Goal: Transaction & Acquisition: Purchase product/service

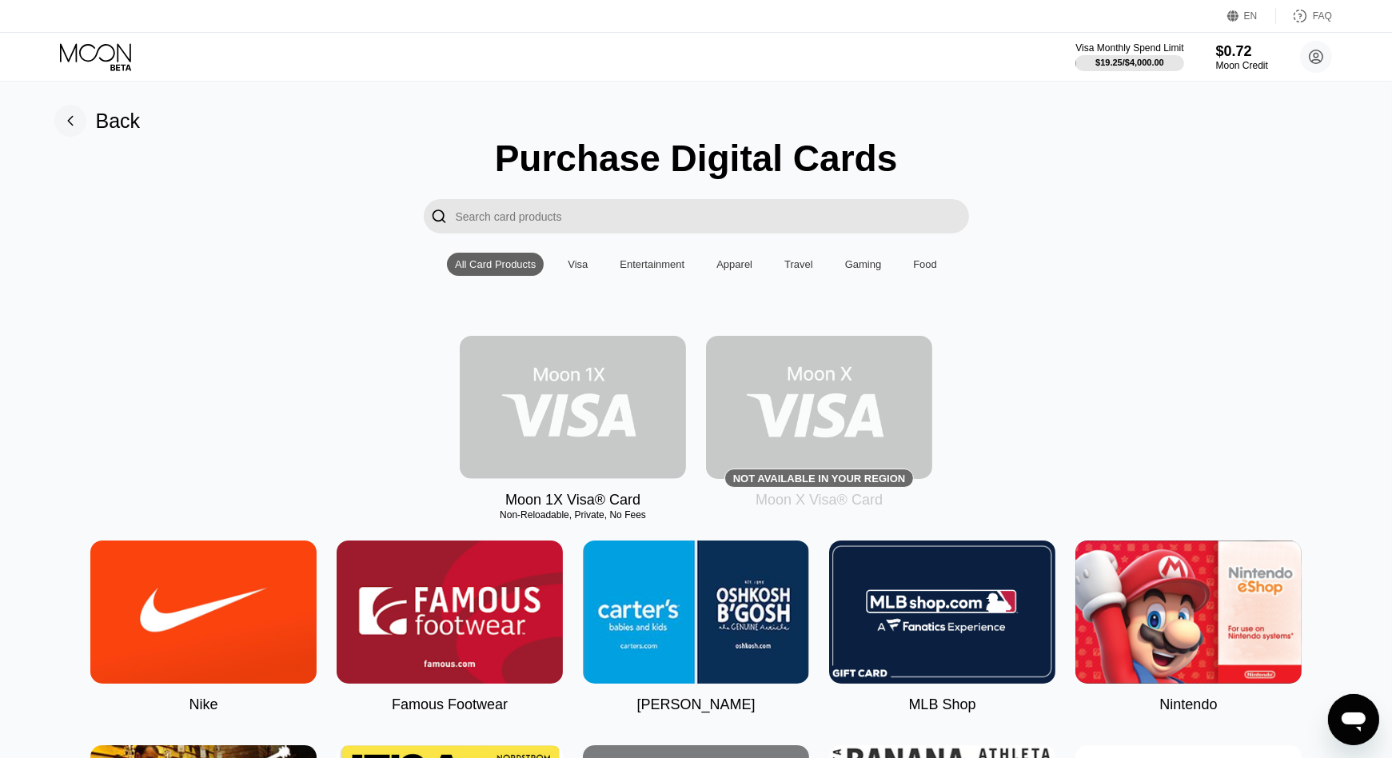
click at [579, 415] on img at bounding box center [573, 407] width 226 height 143
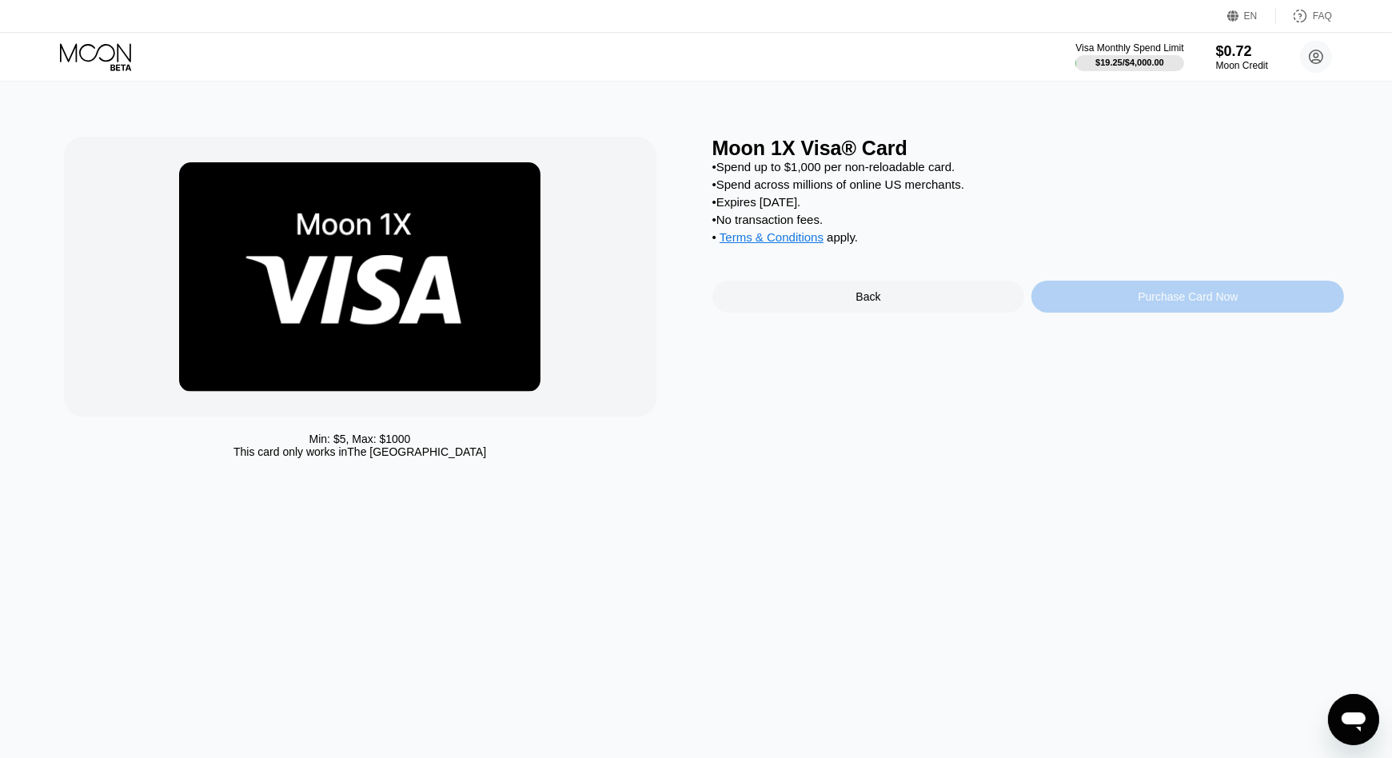
click at [1139, 303] on div "Purchase Card Now" at bounding box center [1187, 296] width 100 height 13
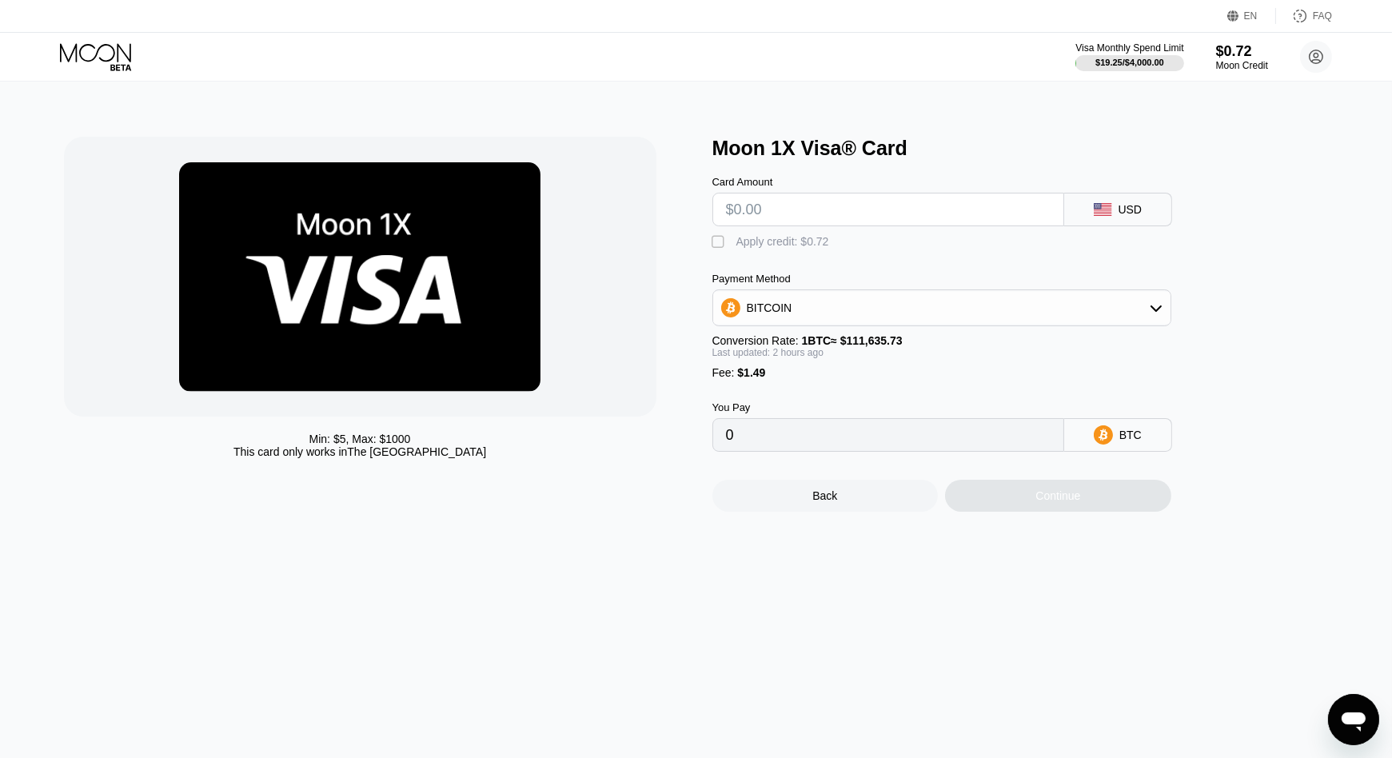
click at [1023, 213] on input "text" at bounding box center [888, 209] width 325 height 32
type input "$2"
type input "0.00003109"
type input "$26"
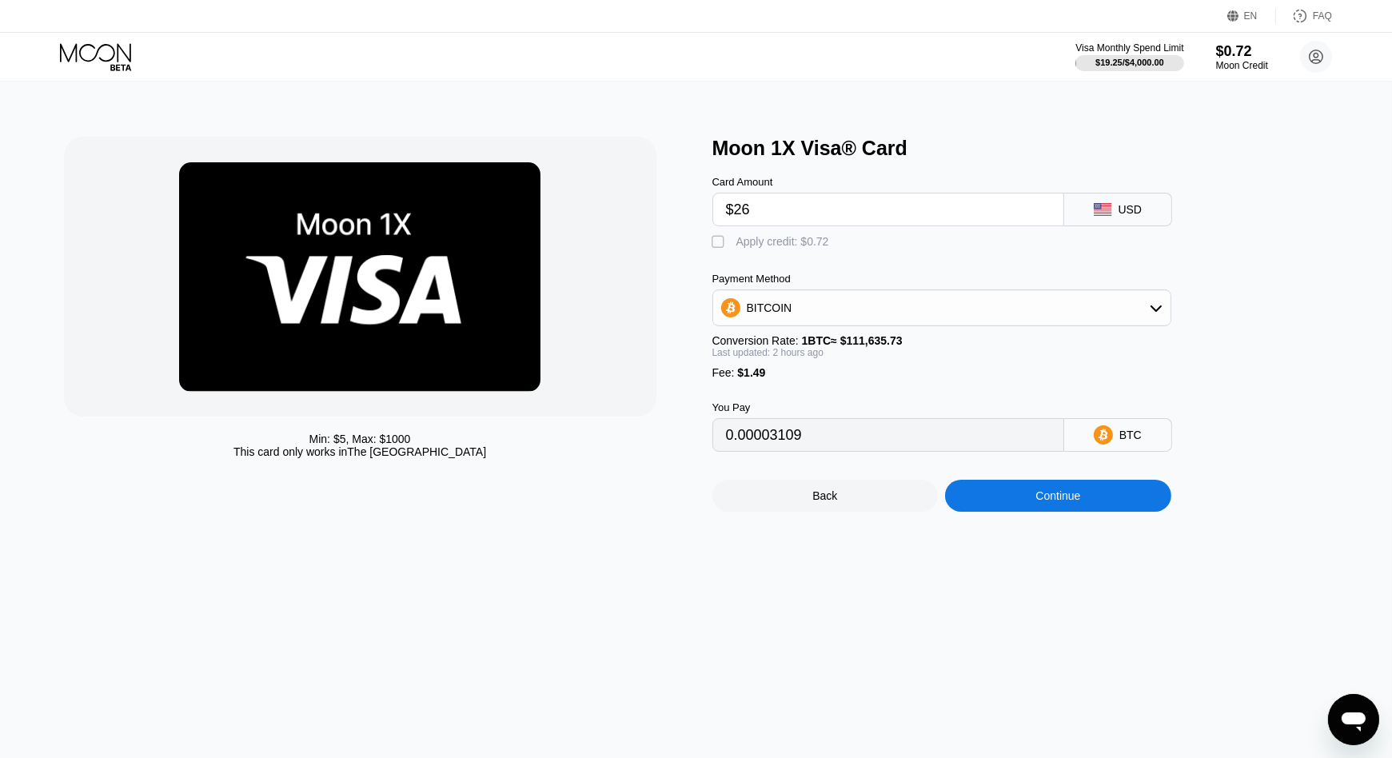
type input "0.00024484"
type input "$26"
click at [1086, 334] on div "Payment Method BITCOIN Conversion Rate: 1 BTC ≈ $111,635.73 Last updated: 2 hou…" at bounding box center [941, 326] width 459 height 106
click at [1077, 324] on div "BITCOIN" at bounding box center [941, 308] width 457 height 32
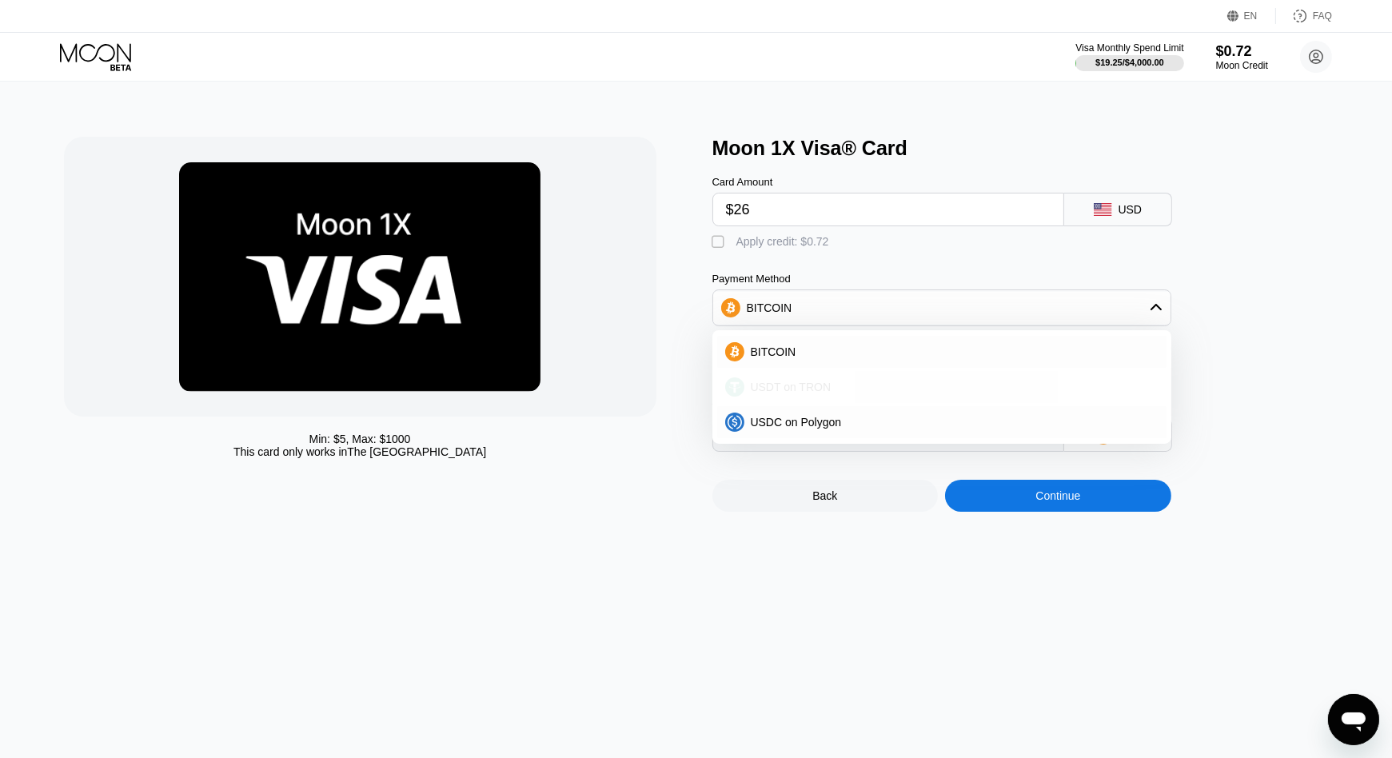
click at [867, 388] on div "USDT on TRON" at bounding box center [951, 386] width 414 height 13
type input "27.77"
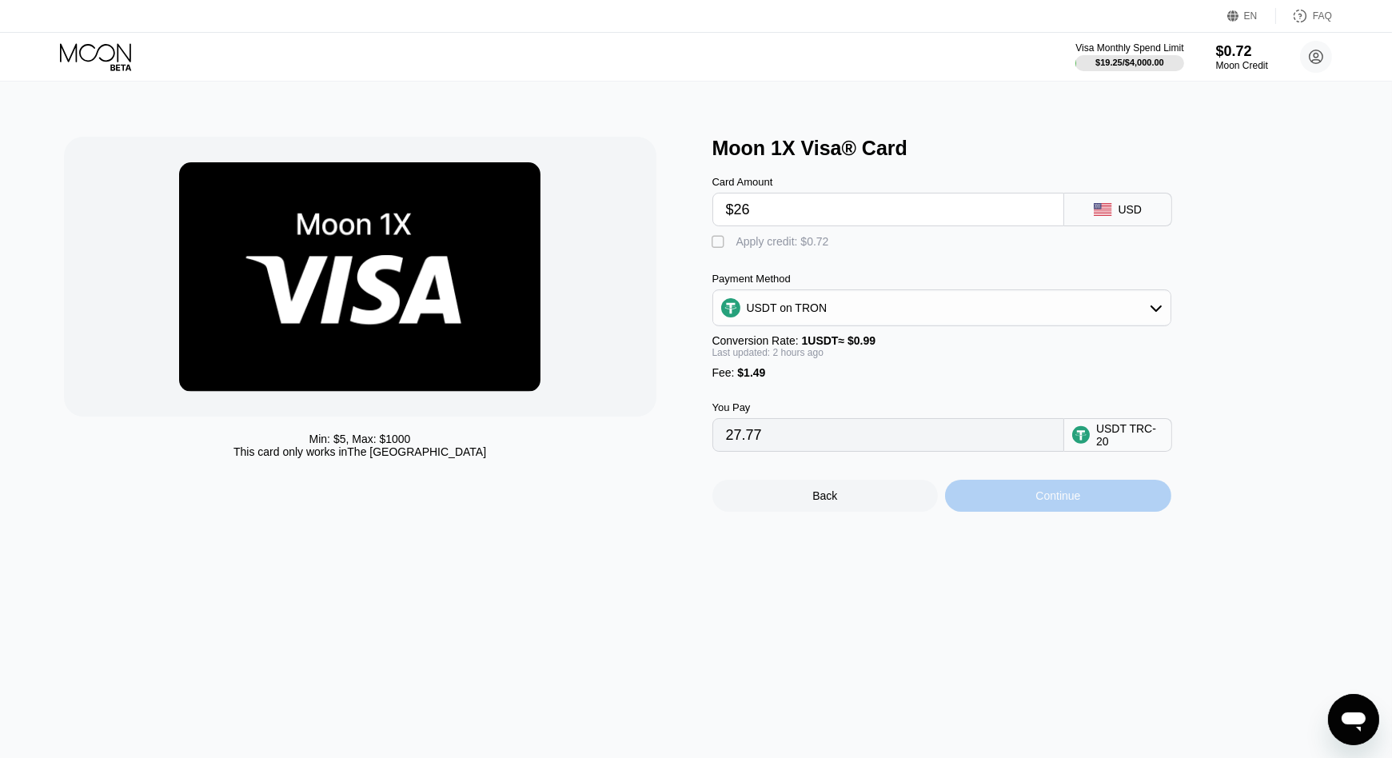
click at [1041, 500] on div "Continue" at bounding box center [1058, 496] width 226 height 32
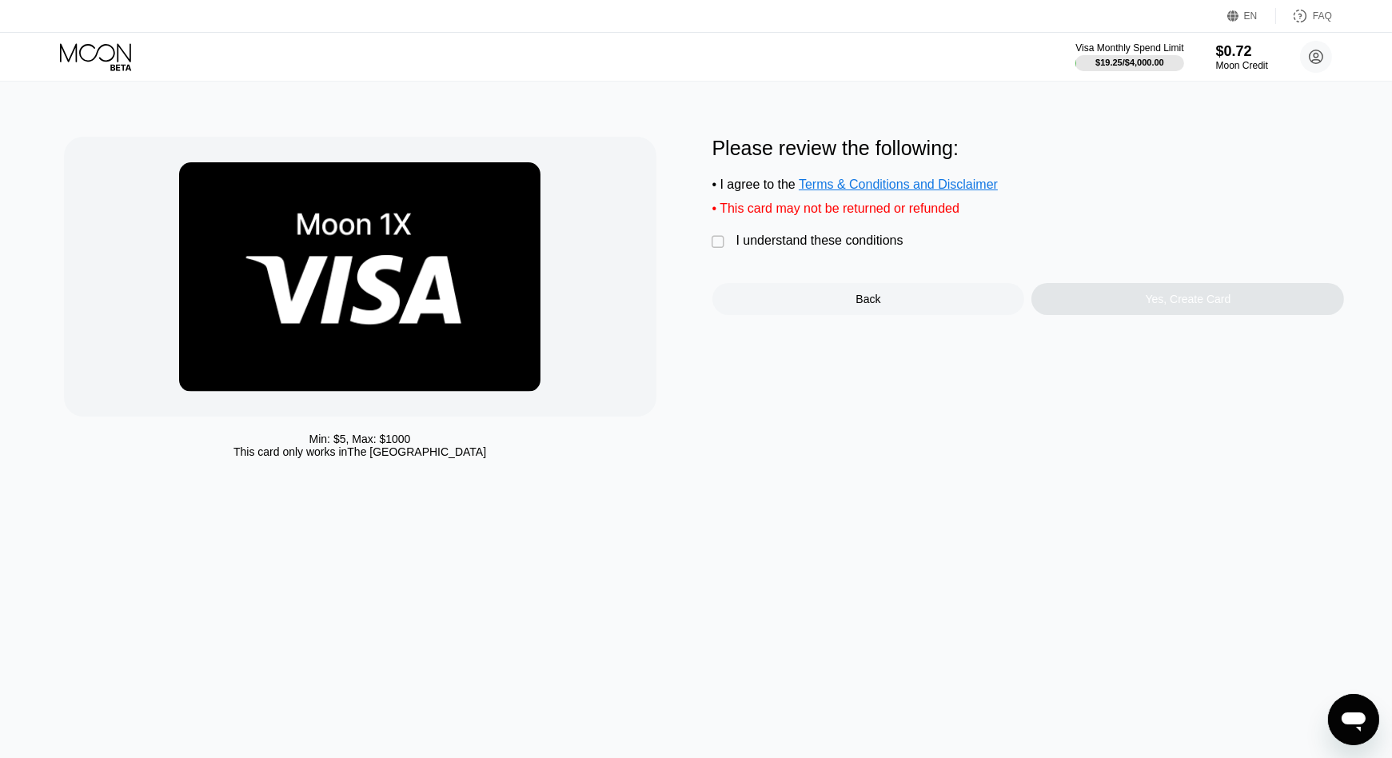
click at [890, 248] on div "I understand these conditions" at bounding box center [819, 240] width 167 height 14
click at [1190, 305] on div "Yes, Create Card" at bounding box center [1188, 299] width 86 height 13
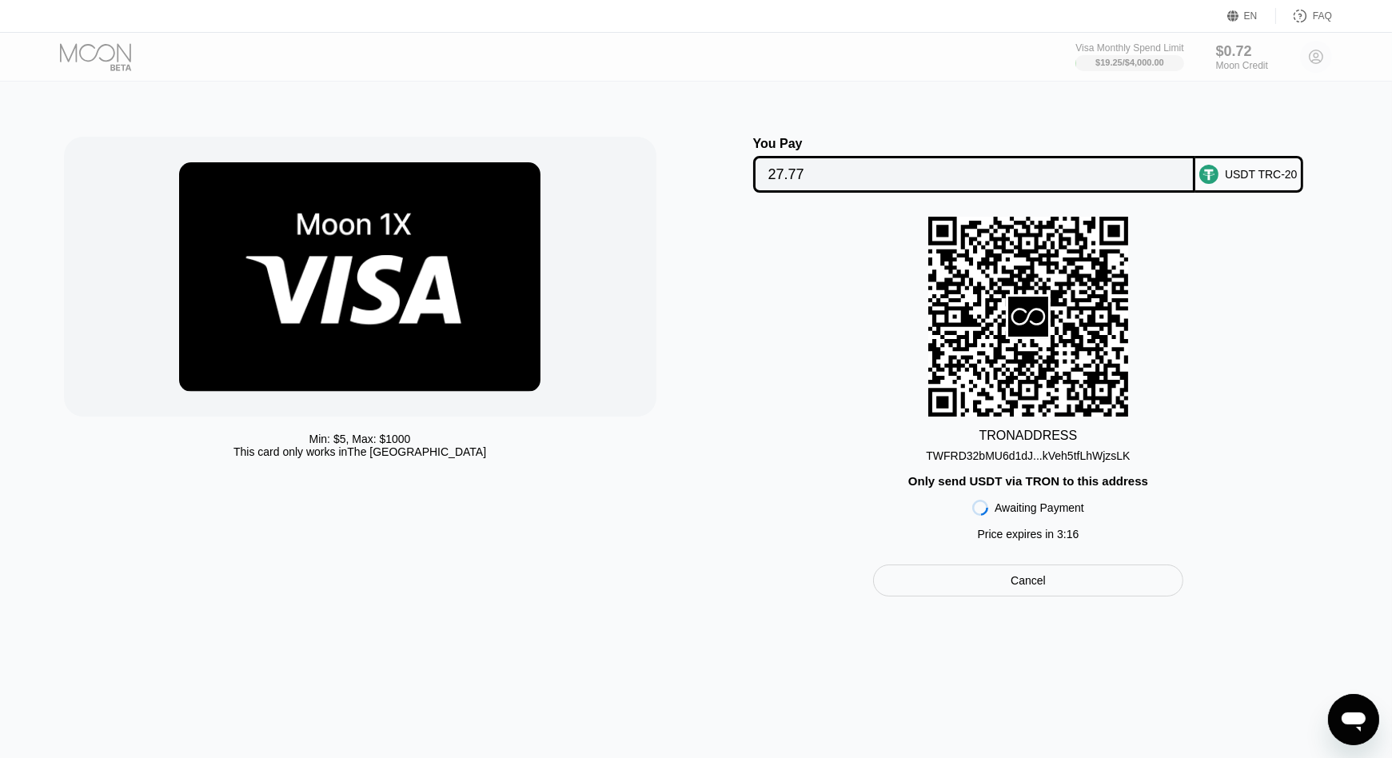
click at [1029, 462] on div "TWFRD32bMU6d1dJ...kVeh5tfLhWjzsLK" at bounding box center [1028, 455] width 204 height 13
click at [1351, 362] on div "Min: $ 5 , Max: $ 1000 This card only works in The United States You Pay 27.77 …" at bounding box center [696, 419] width 1404 height 677
